Goal: Information Seeking & Learning: Learn about a topic

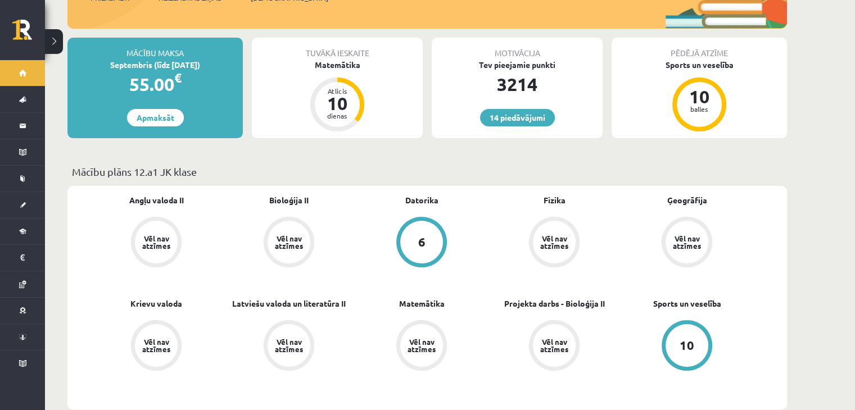
scroll to position [225, 0]
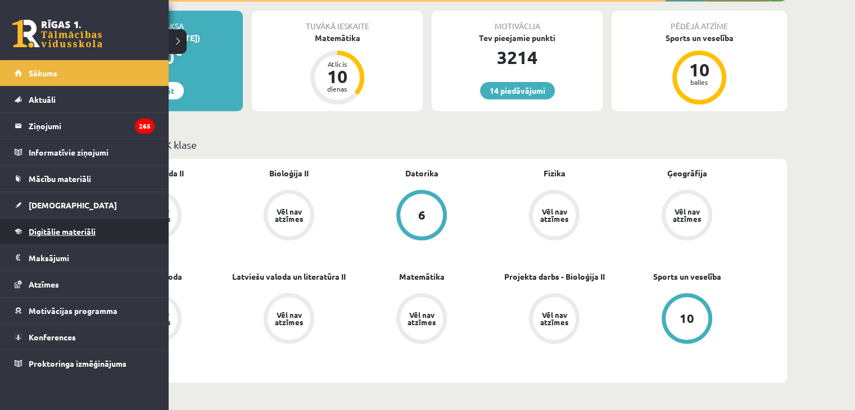
click at [52, 233] on span "Digitālie materiāli" at bounding box center [62, 232] width 67 height 10
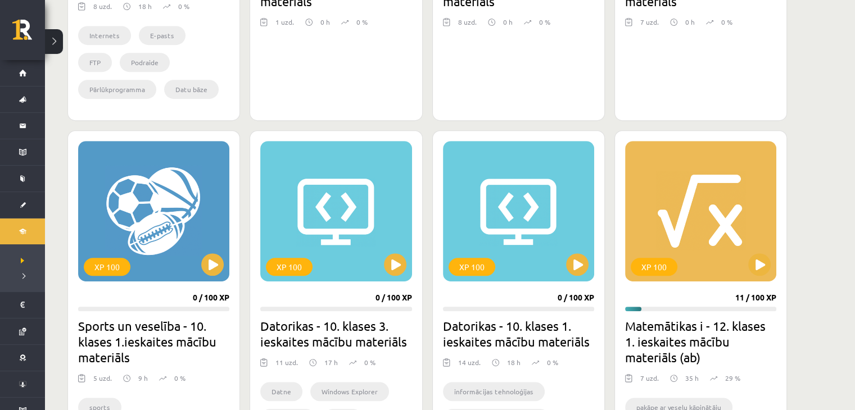
scroll to position [618, 0]
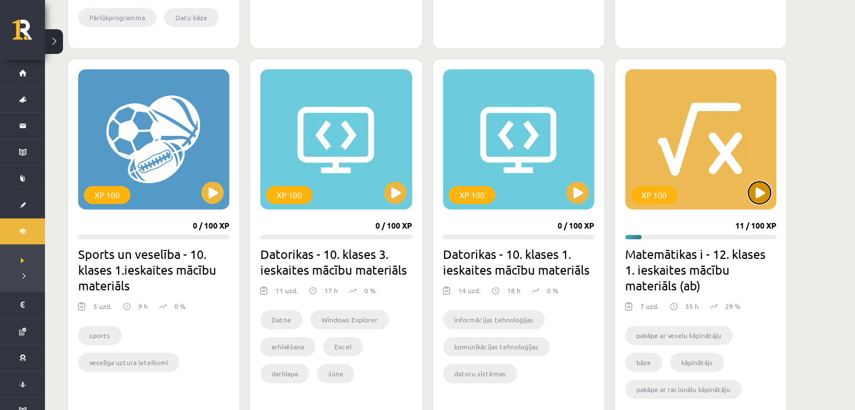
click at [764, 192] on button at bounding box center [759, 193] width 22 height 22
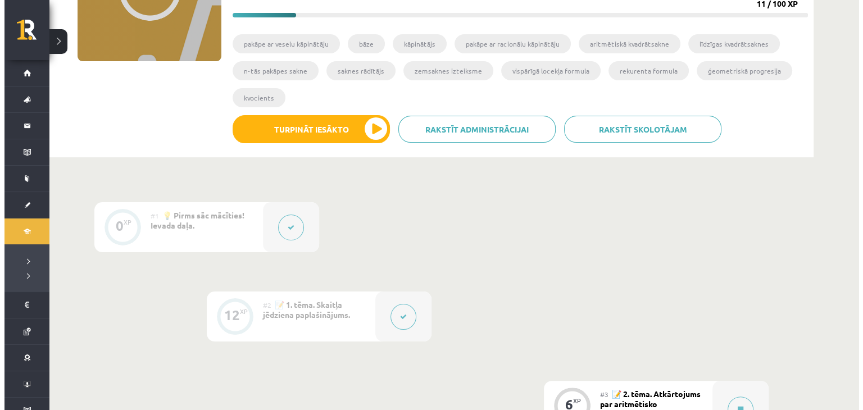
scroll to position [393, 0]
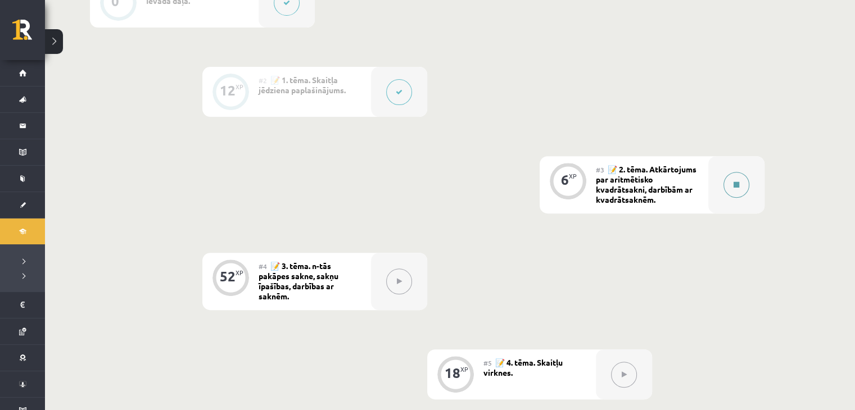
click at [739, 189] on button at bounding box center [736, 185] width 26 height 26
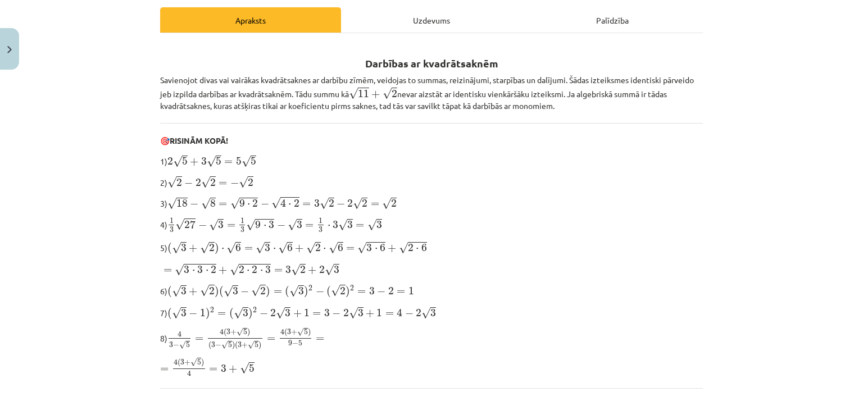
scroll to position [0, 0]
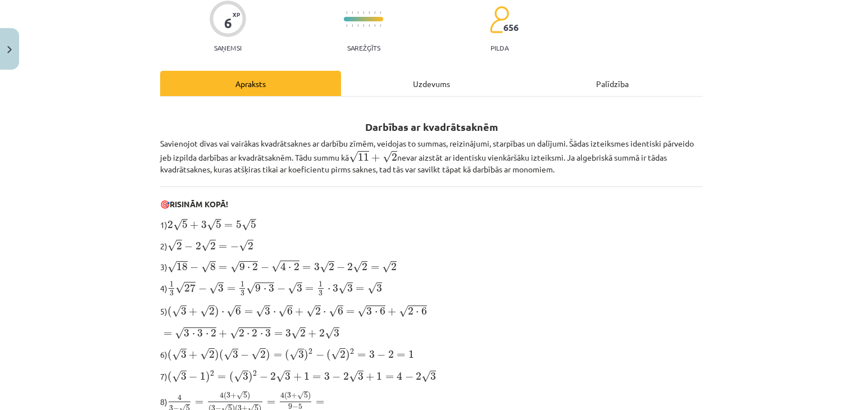
click at [440, 78] on div "Uzdevums" at bounding box center [431, 83] width 181 height 25
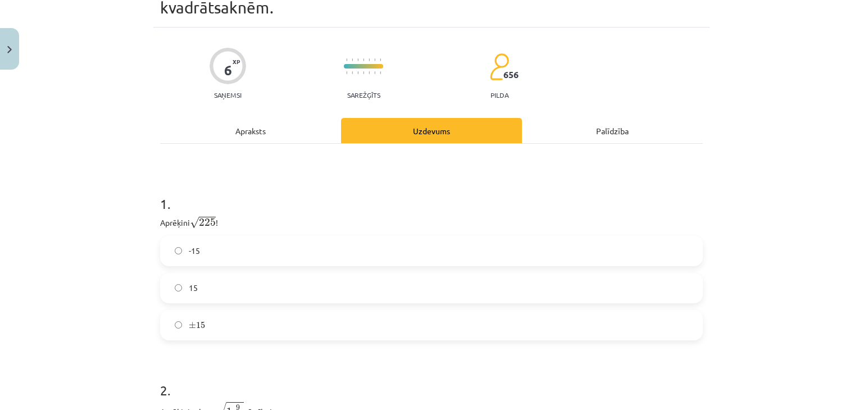
scroll to position [141, 0]
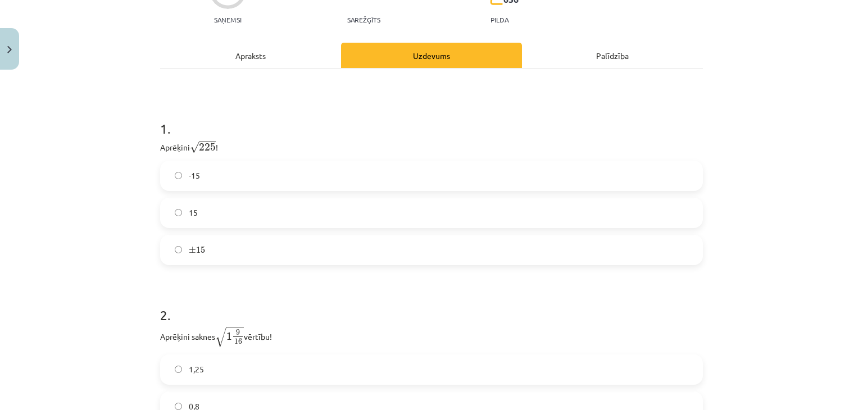
click at [228, 212] on label "15" at bounding box center [431, 213] width 541 height 28
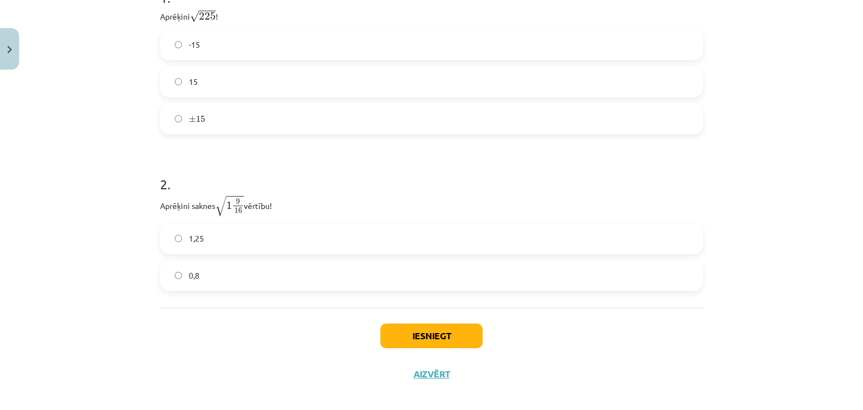
scroll to position [282, 0]
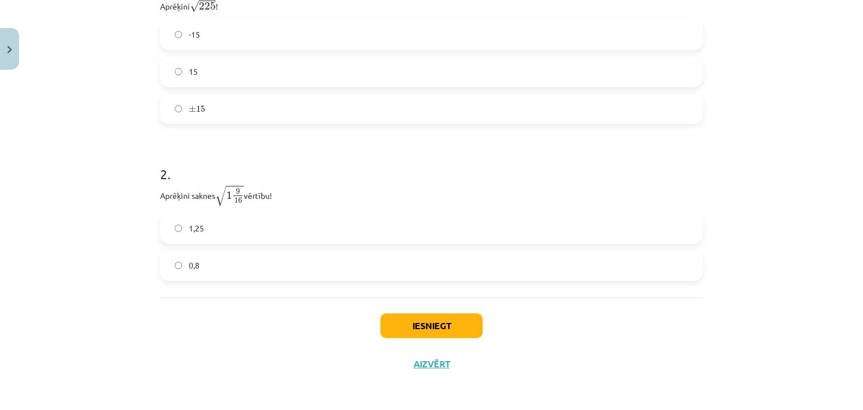
click at [207, 220] on label "1,25" at bounding box center [431, 229] width 541 height 28
click at [454, 324] on button "Iesniegt" at bounding box center [432, 326] width 102 height 25
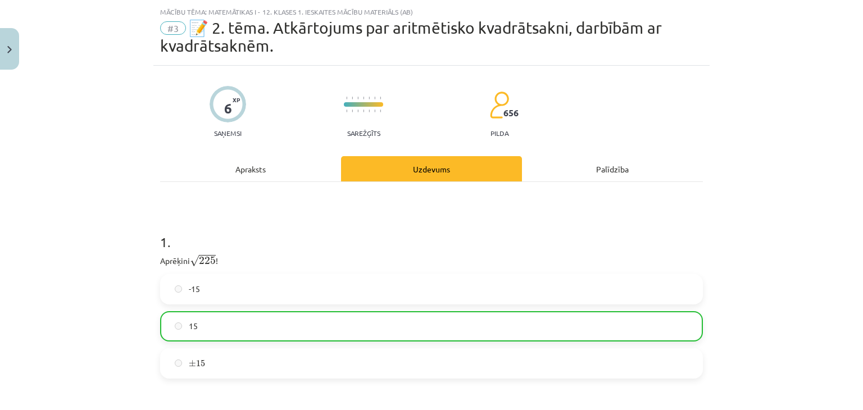
scroll to position [0, 0]
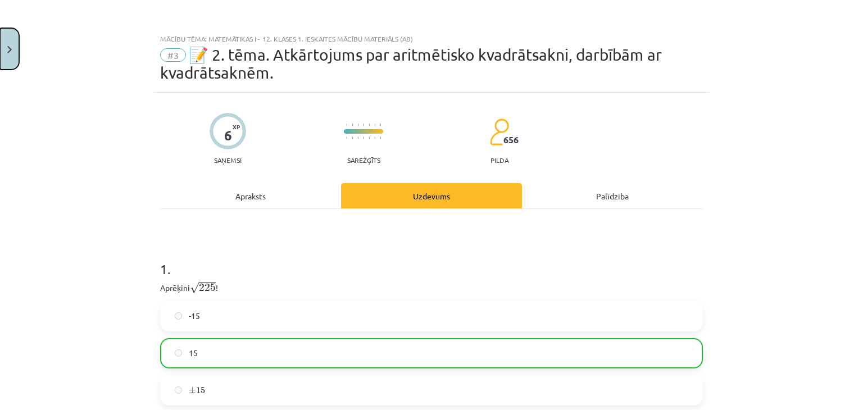
click at [2, 55] on button "Close" at bounding box center [9, 49] width 19 height 42
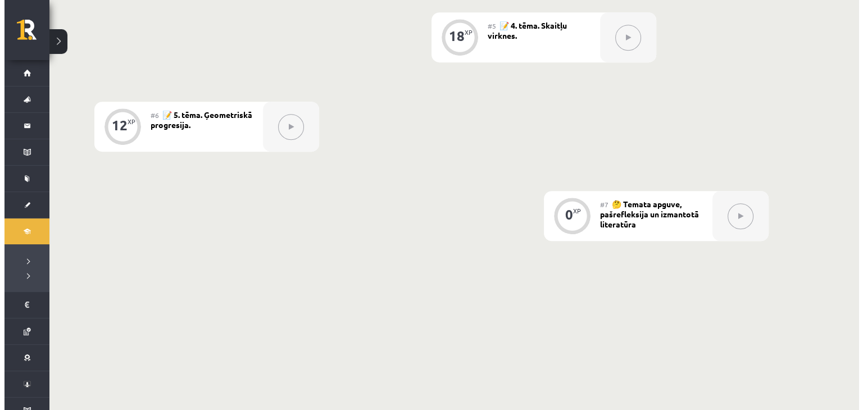
scroll to position [506, 0]
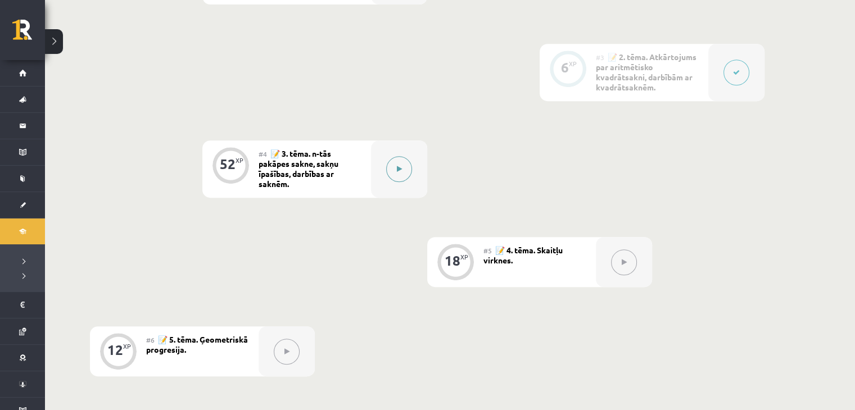
click at [407, 176] on button at bounding box center [399, 169] width 26 height 26
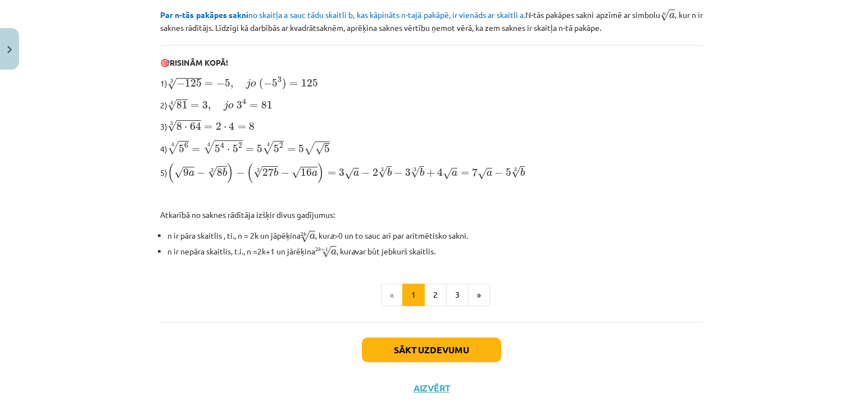
scroll to position [359, 0]
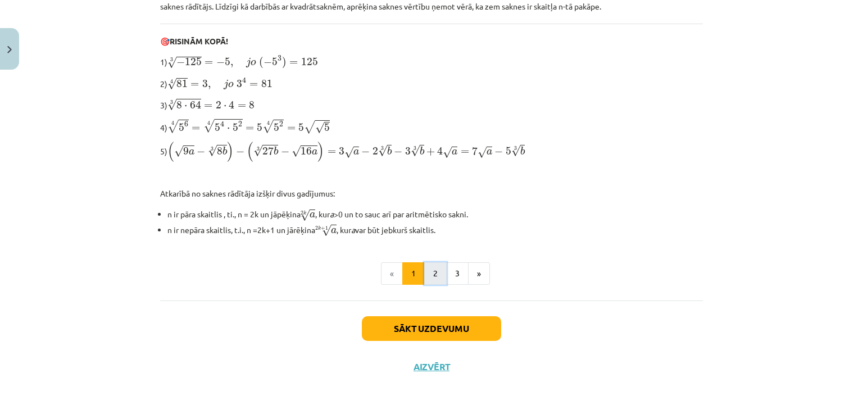
click at [429, 266] on button "2" at bounding box center [435, 274] width 22 height 22
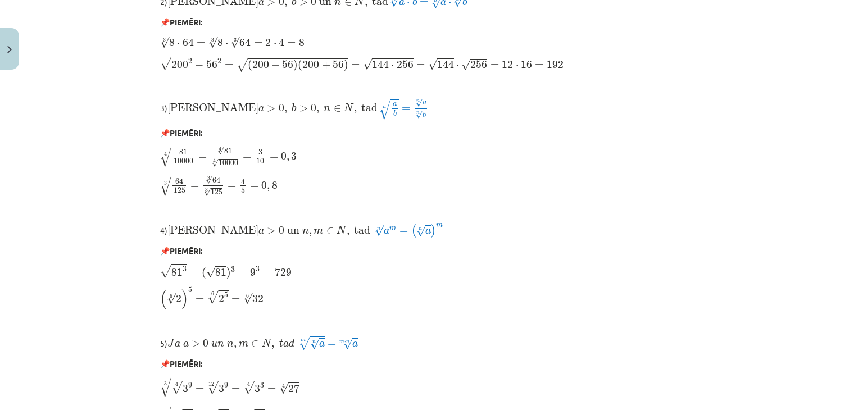
scroll to position [957, 0]
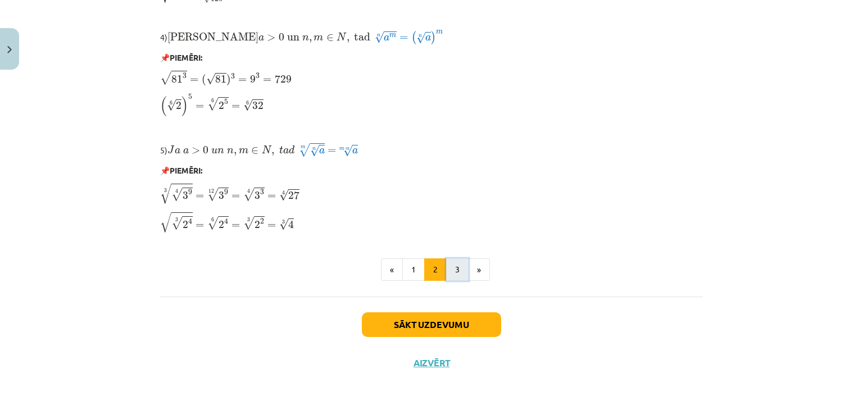
click at [451, 268] on button "3" at bounding box center [457, 270] width 22 height 22
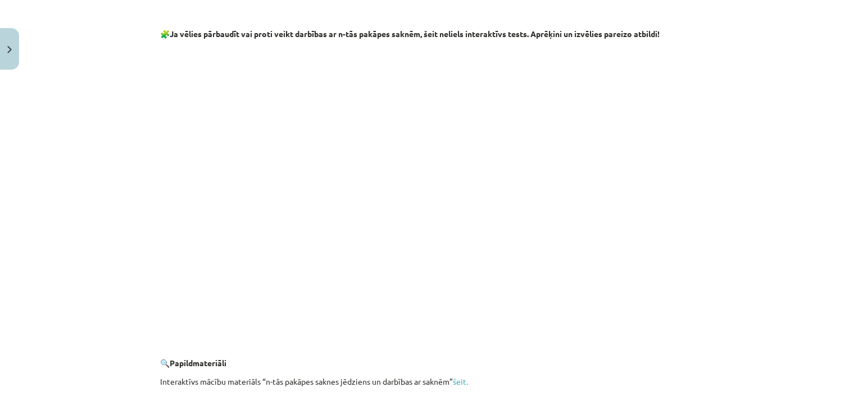
scroll to position [2040, 0]
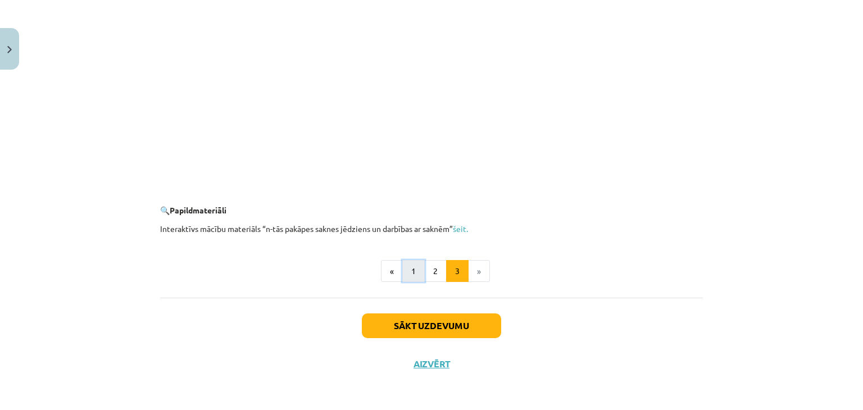
click at [405, 268] on button "1" at bounding box center [413, 271] width 22 height 22
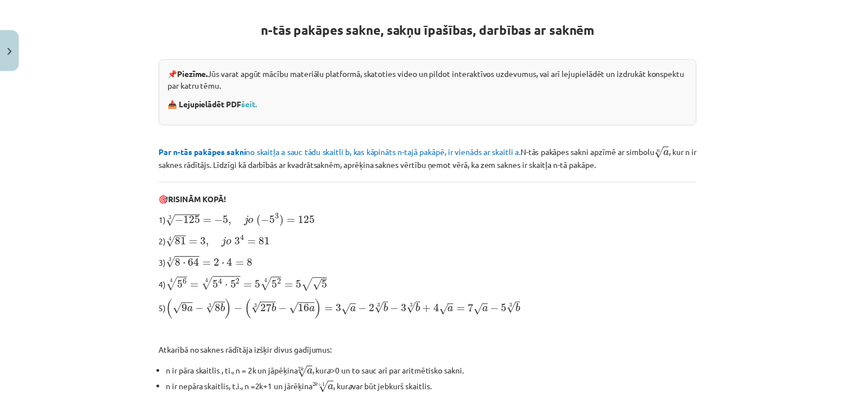
scroll to position [0, 0]
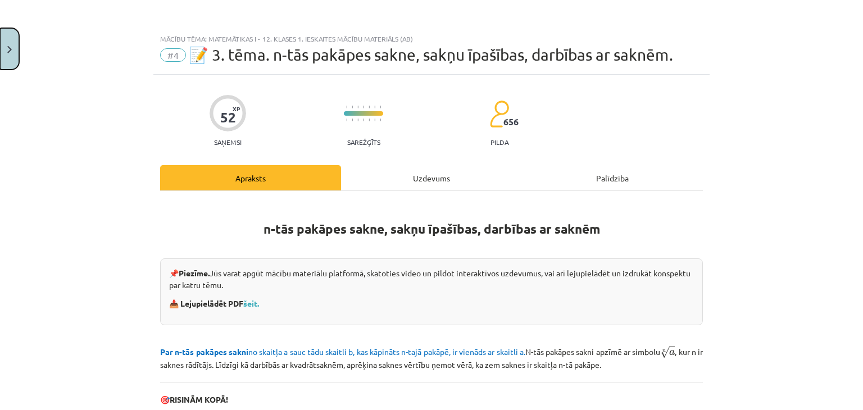
click at [15, 66] on button "Close" at bounding box center [9, 49] width 19 height 42
